Goal: Share content

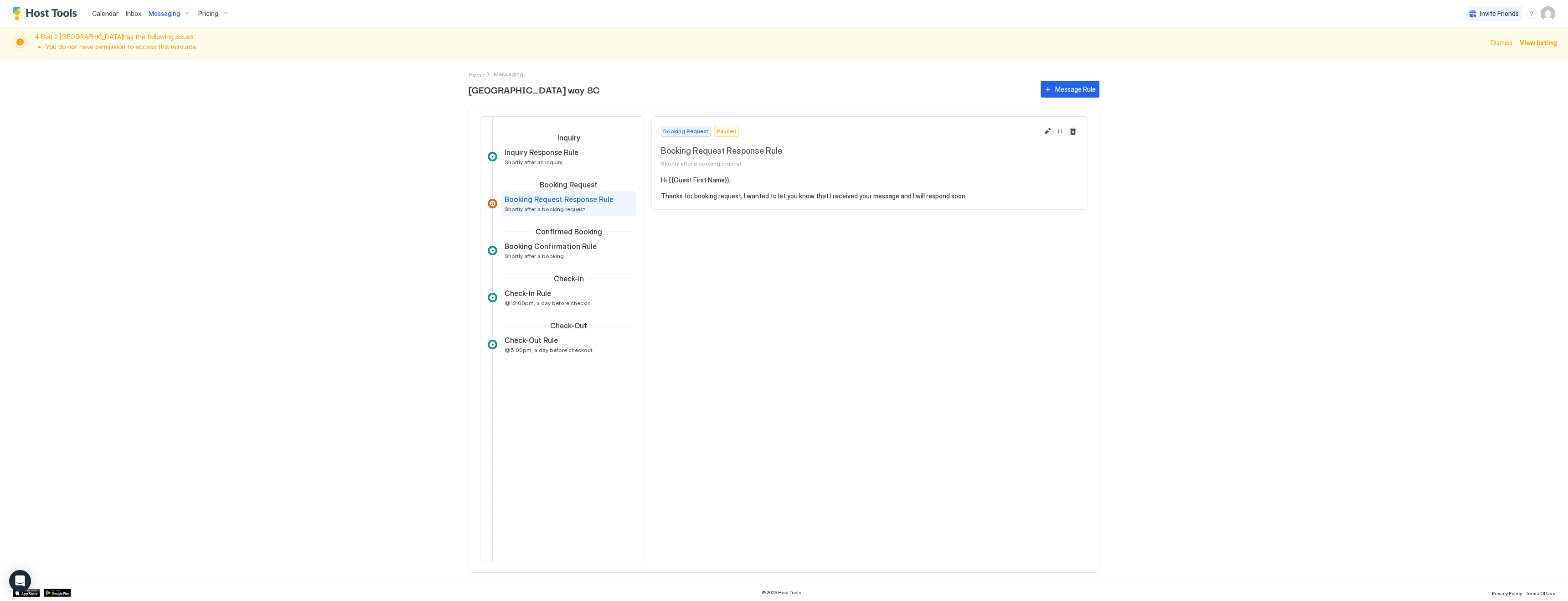
click at [219, 8] on div "Pricing" at bounding box center [213, 14] width 38 height 16
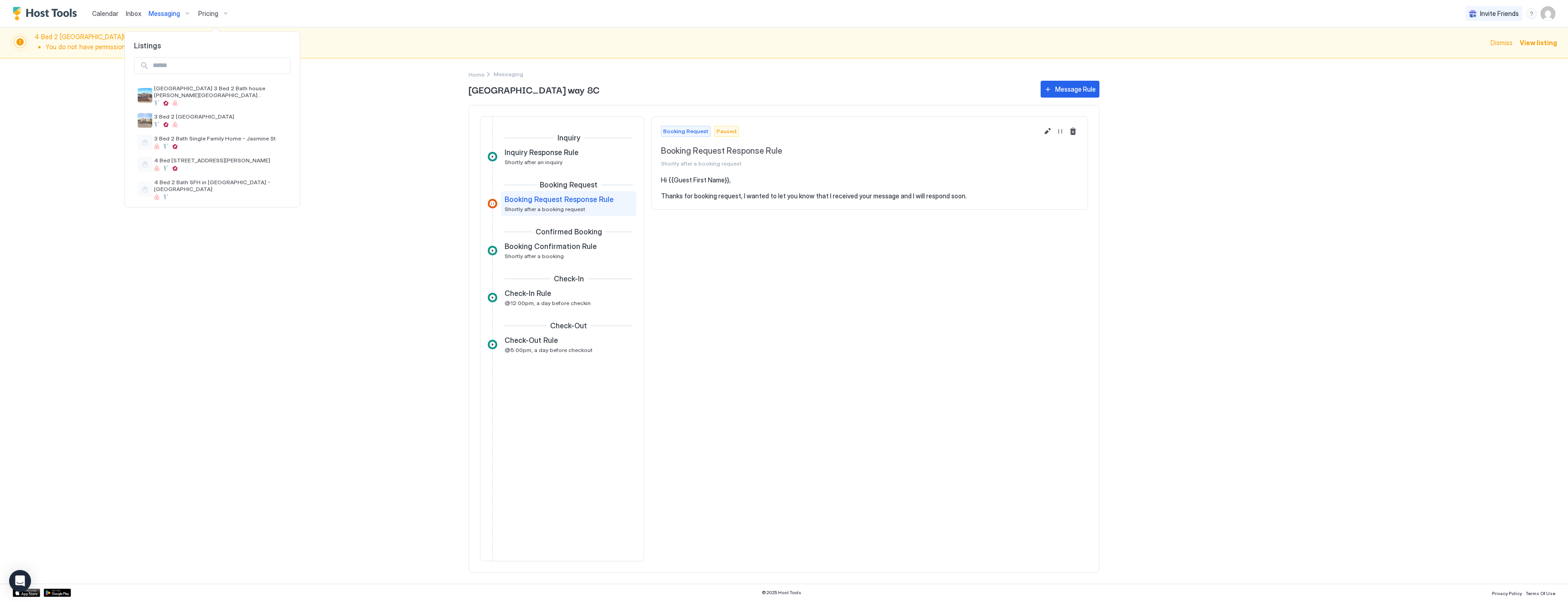
click at [106, 14] on div at bounding box center [784, 300] width 1568 height 601
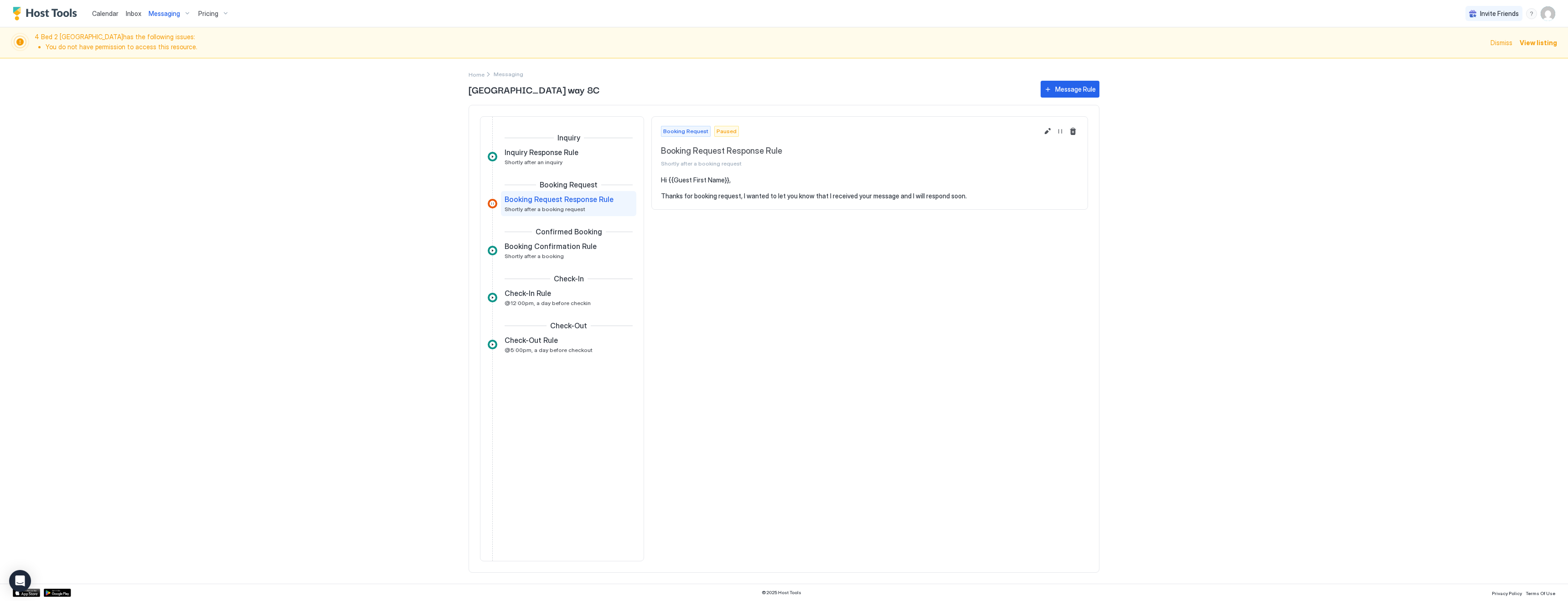
click at [101, 14] on span "Calendar" at bounding box center [105, 13] width 26 height 8
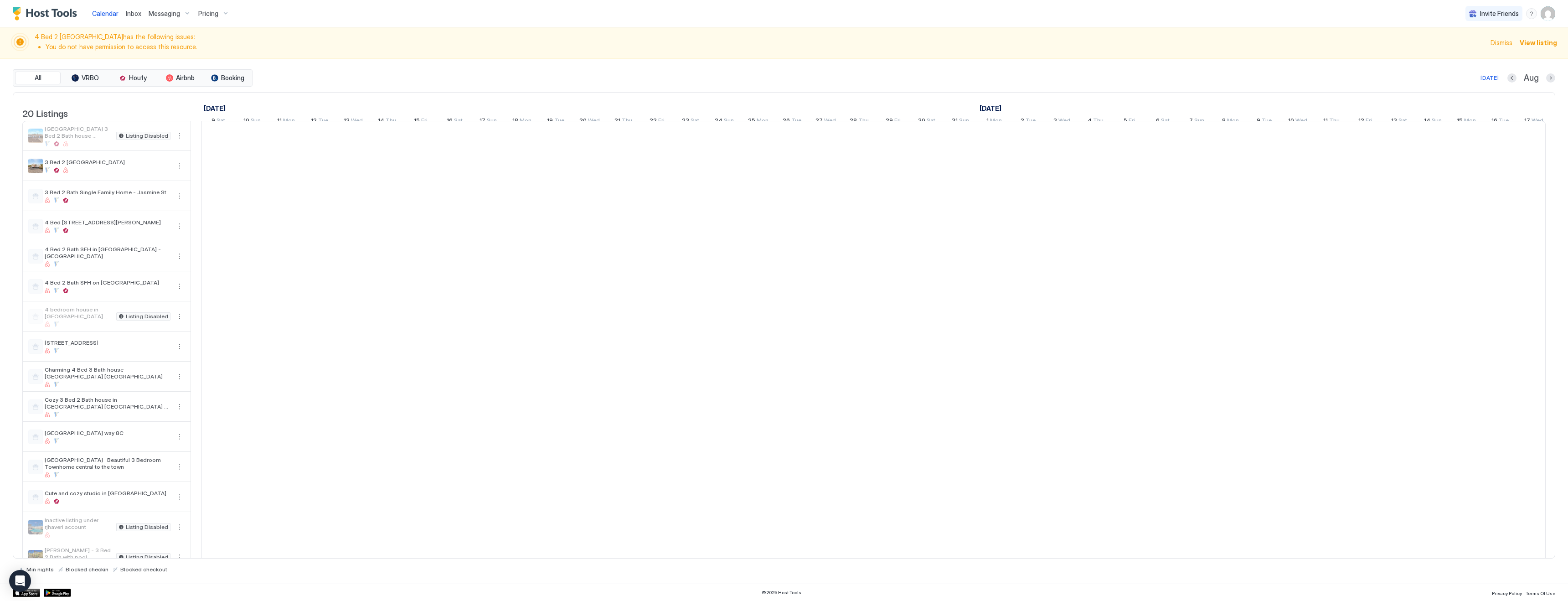
scroll to position [0, 174]
click at [1485, 10] on span "Invite Friends" at bounding box center [1499, 13] width 39 height 8
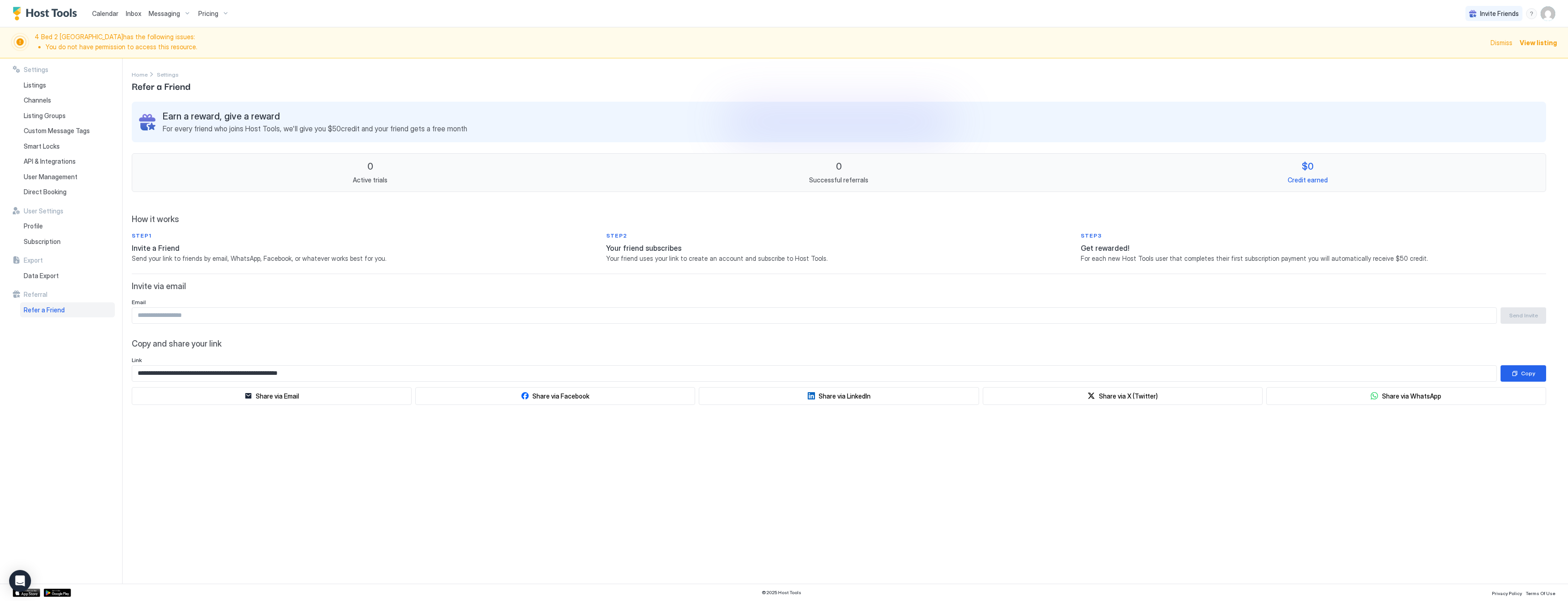
click at [333, 376] on input "**********" at bounding box center [815, 374] width 1365 height 16
click at [1506, 378] on button "Copy" at bounding box center [1524, 373] width 46 height 16
